Goal: Entertainment & Leisure: Consume media (video, audio)

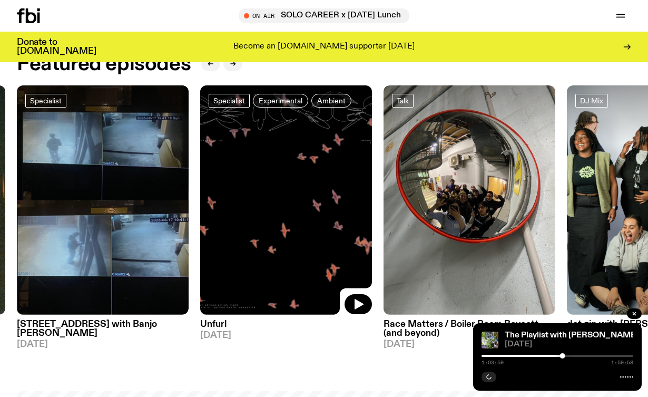
scroll to position [436, 0]
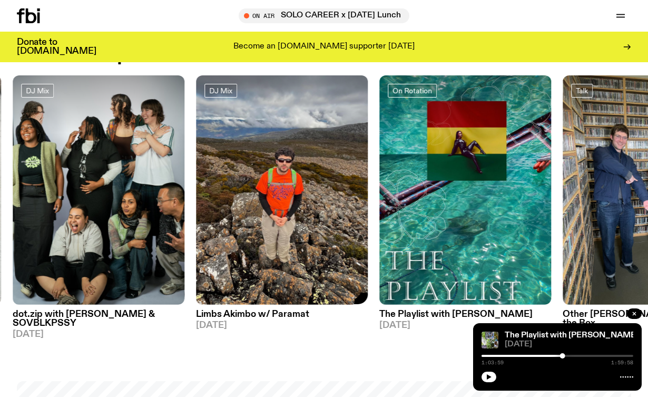
click at [285, 251] on img at bounding box center [282, 189] width 172 height 229
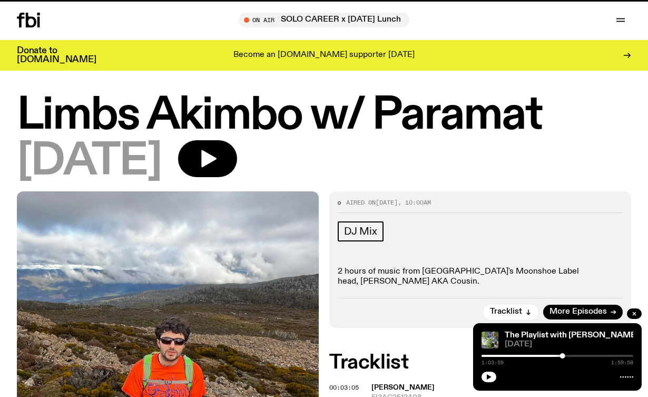
click at [469, 229] on div "DJ Mix" at bounding box center [480, 232] width 285 height 23
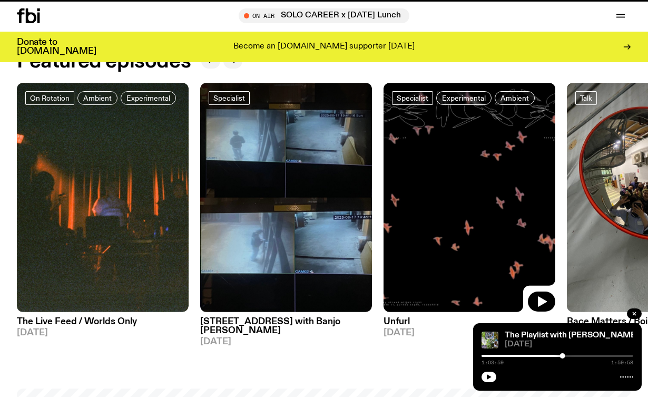
scroll to position [427, 0]
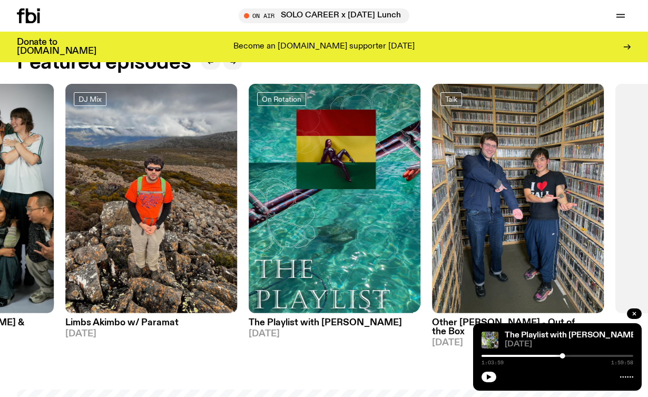
click at [464, 211] on img at bounding box center [518, 198] width 172 height 229
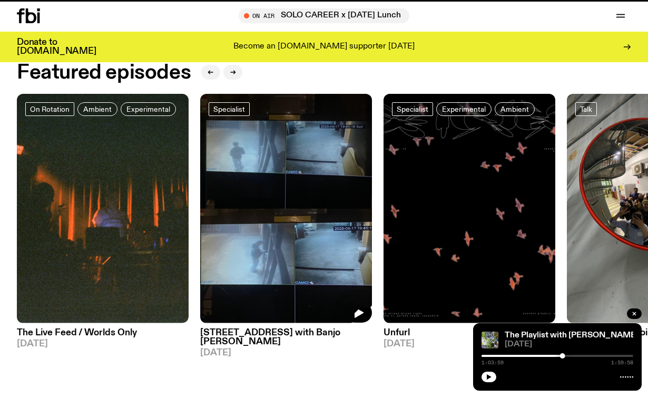
scroll to position [419, 0]
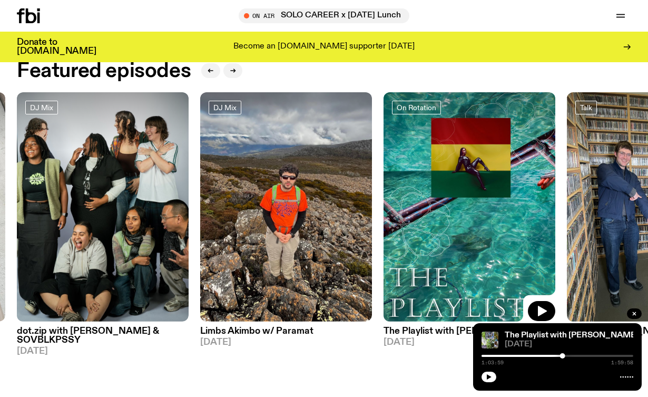
click at [488, 220] on img at bounding box center [470, 206] width 172 height 229
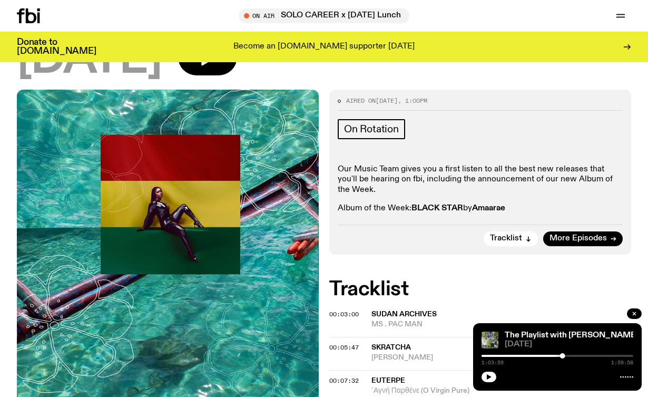
scroll to position [144, 0]
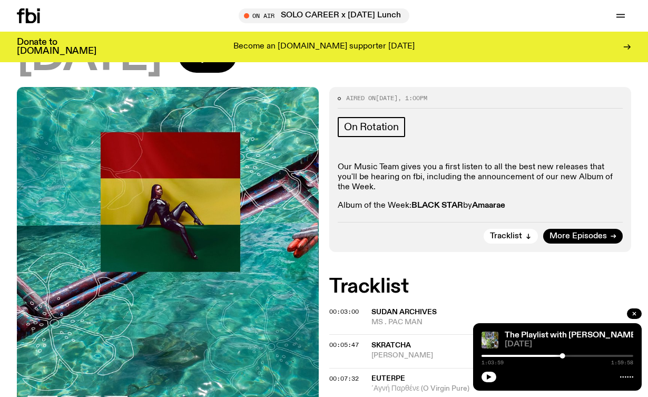
click at [388, 308] on span "Sudan Archives" at bounding box center [403, 311] width 65 height 7
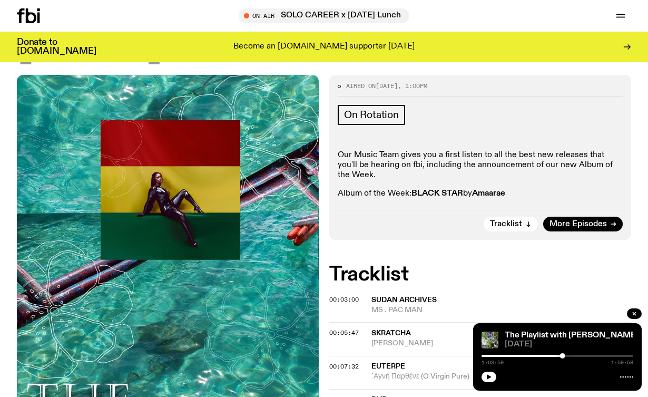
scroll to position [155, 0]
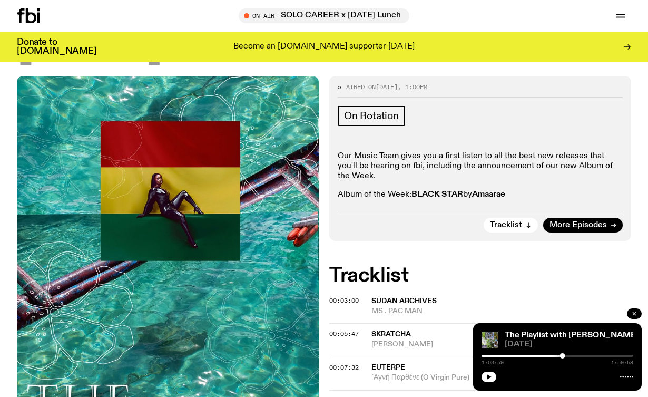
click at [631, 315] on button "button" at bounding box center [634, 313] width 15 height 11
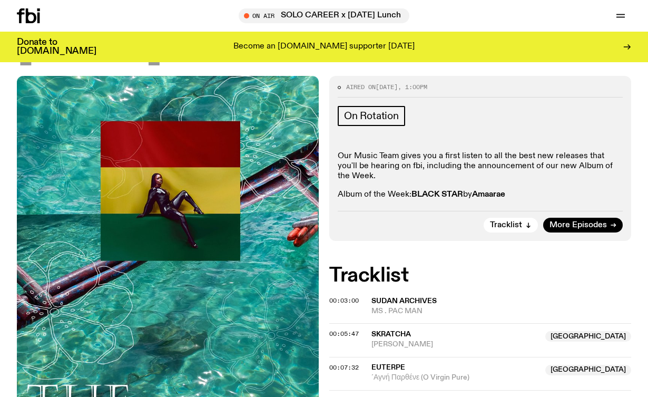
click at [432, 297] on span "Sudan Archives" at bounding box center [403, 300] width 65 height 7
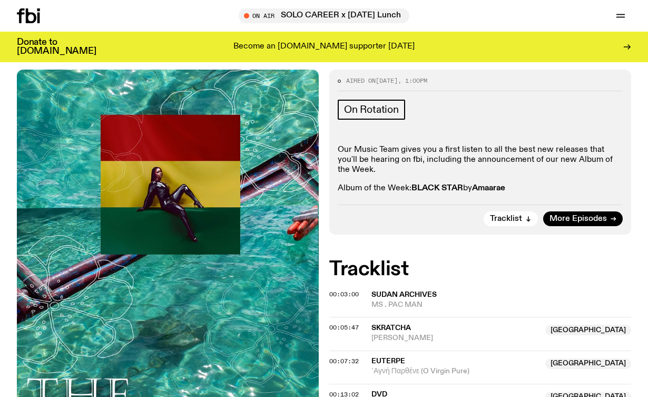
scroll to position [0, 0]
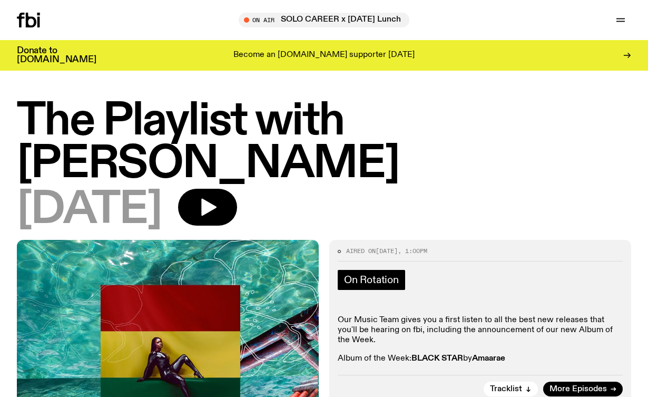
click at [359, 274] on span "On Rotation" at bounding box center [371, 280] width 55 height 12
click at [237, 189] on button "button" at bounding box center [207, 207] width 59 height 37
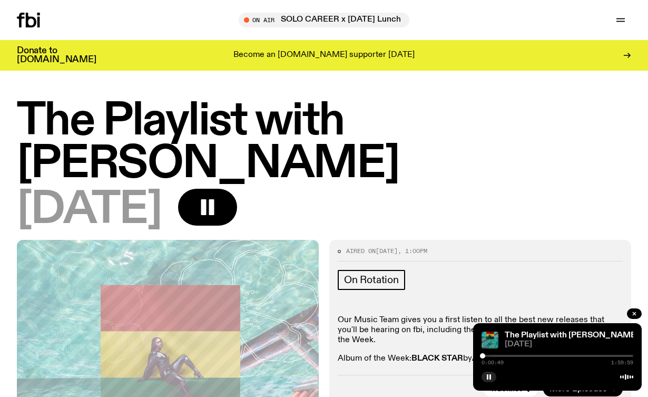
drag, startPoint x: 485, startPoint y: 356, endPoint x: 479, endPoint y: 356, distance: 5.8
click at [480, 356] on div at bounding box center [482, 355] width 5 height 5
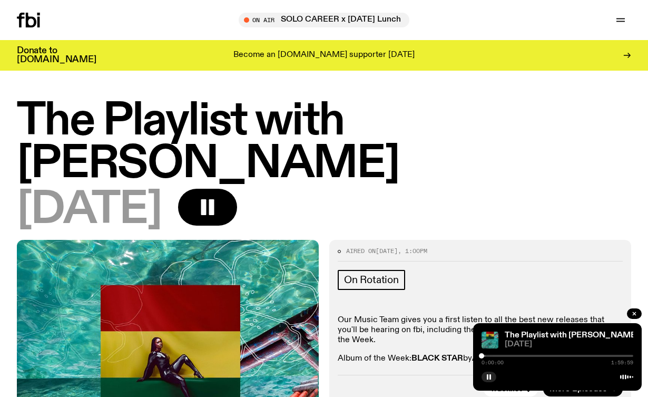
click at [482, 356] on div at bounding box center [481, 355] width 5 height 5
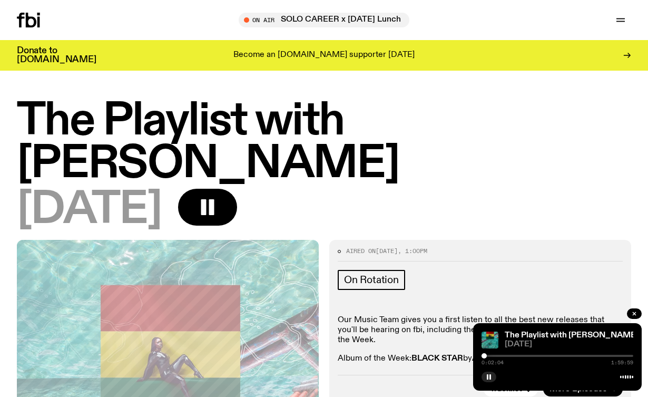
click at [484, 356] on div at bounding box center [484, 355] width 5 height 5
click at [489, 355] on div at bounding box center [488, 355] width 5 height 5
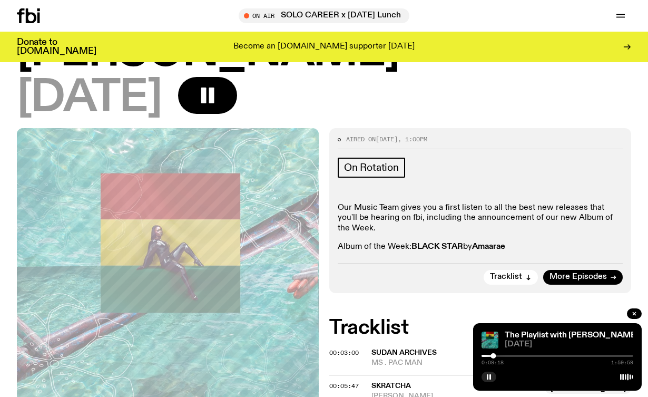
scroll to position [103, 0]
click at [497, 357] on div "0:09:20 1:59:59" at bounding box center [558, 358] width 152 height 13
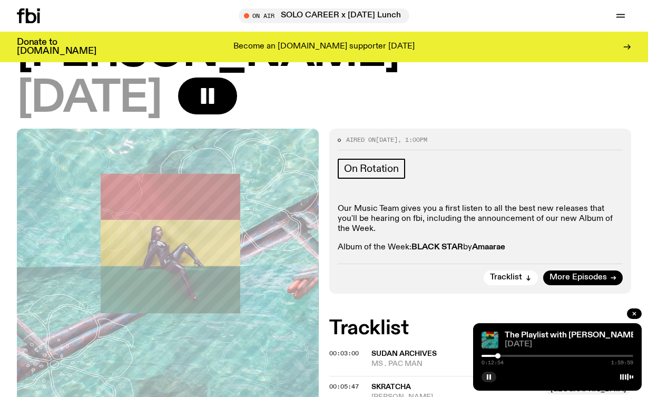
click at [498, 356] on div at bounding box center [497, 355] width 5 height 5
drag, startPoint x: 500, startPoint y: 354, endPoint x: 506, endPoint y: 355, distance: 5.8
click at [506, 355] on div at bounding box center [505, 355] width 5 height 5
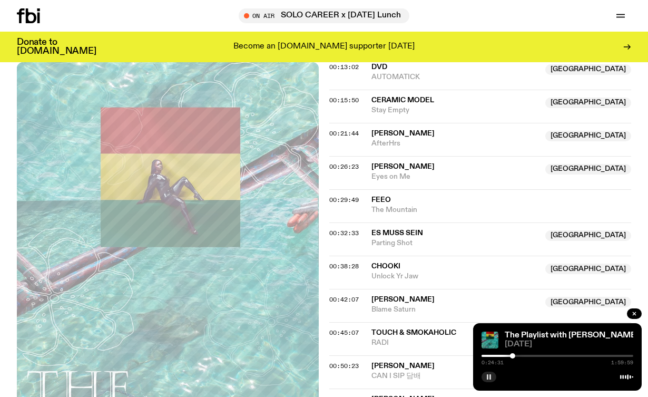
click at [490, 372] on button "button" at bounding box center [489, 376] width 15 height 11
